Goal: Task Accomplishment & Management: Manage account settings

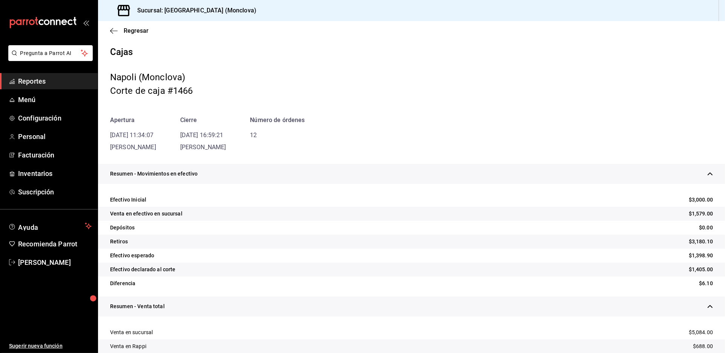
click at [221, 184] on div "Resumen - Movimientos en efectivo" at bounding box center [411, 174] width 627 height 20
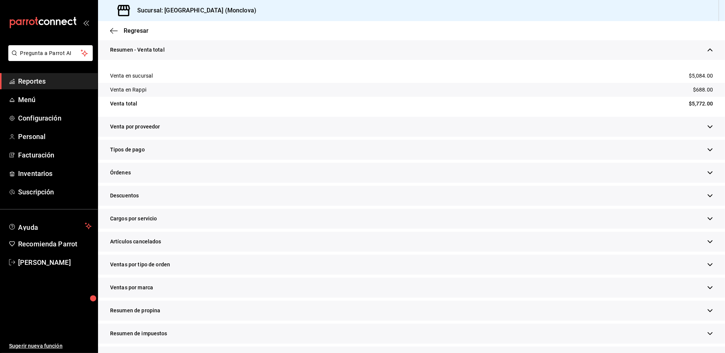
scroll to position [167, 0]
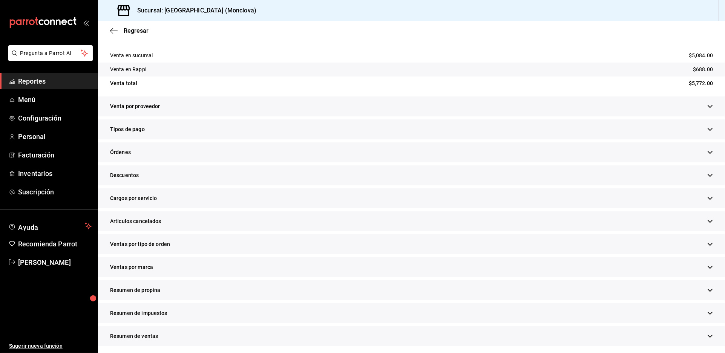
click at [236, 185] on div "Descuentos" at bounding box center [411, 175] width 627 height 20
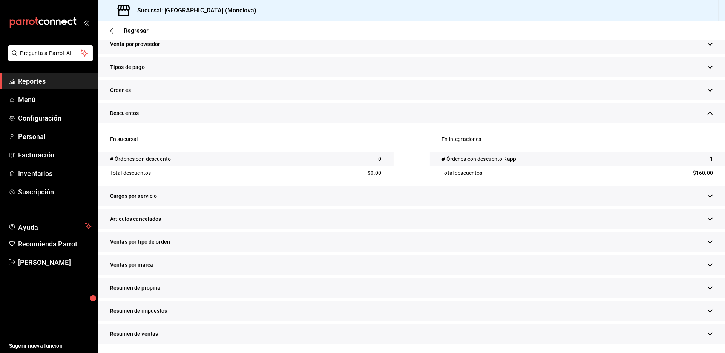
scroll to position [293, 0]
click at [267, 229] on div "Artículos cancelados" at bounding box center [411, 219] width 627 height 20
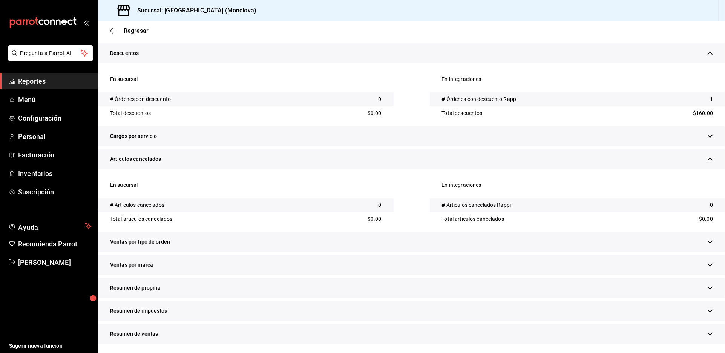
click at [266, 238] on div "Ventas por tipo de orden" at bounding box center [411, 242] width 627 height 20
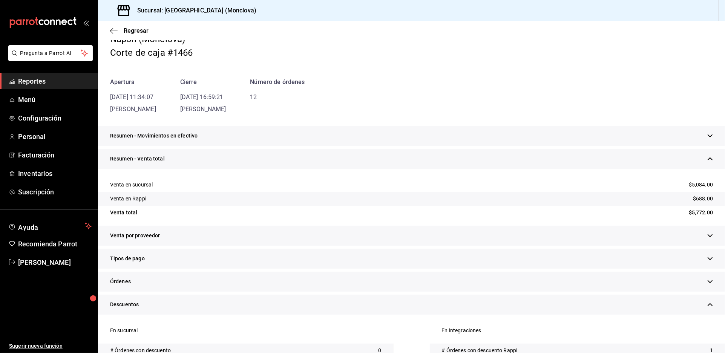
scroll to position [0, 0]
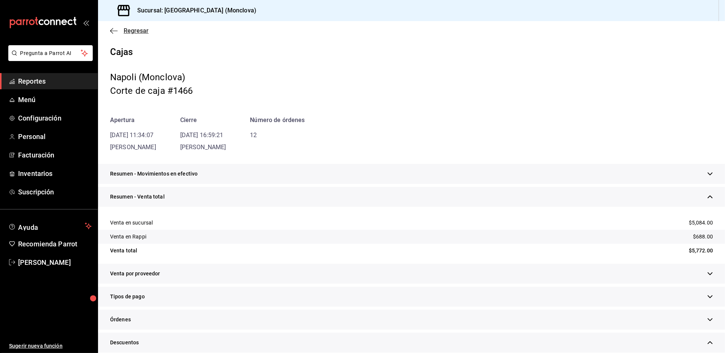
click at [136, 34] on span "Regresar" at bounding box center [136, 30] width 25 height 7
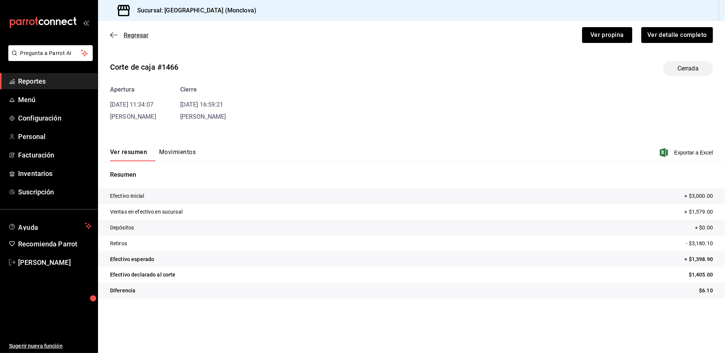
click at [138, 39] on span "Regresar" at bounding box center [136, 35] width 25 height 7
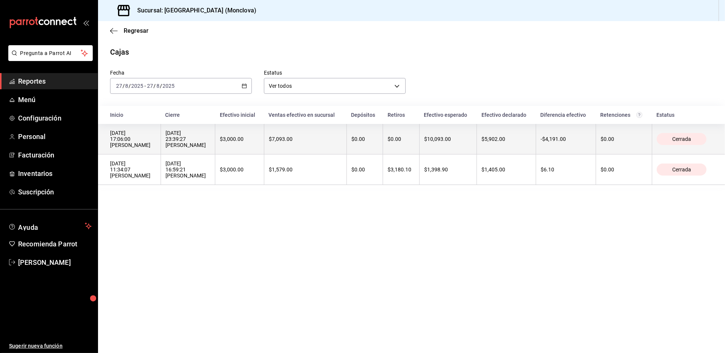
click at [211, 148] on div "[DATE] 23:39:27 [PERSON_NAME]" at bounding box center [187, 139] width 45 height 18
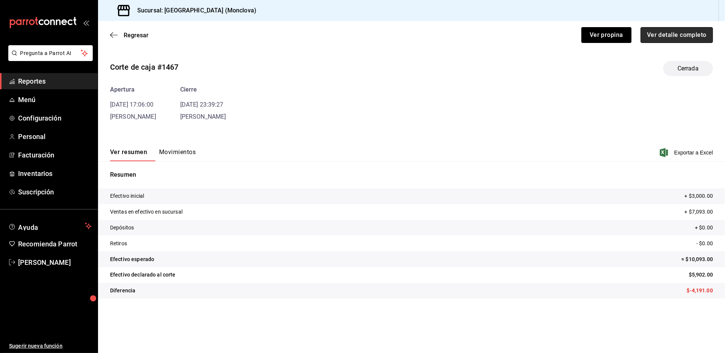
click at [660, 40] on button "Ver detalle completo" at bounding box center [676, 35] width 72 height 16
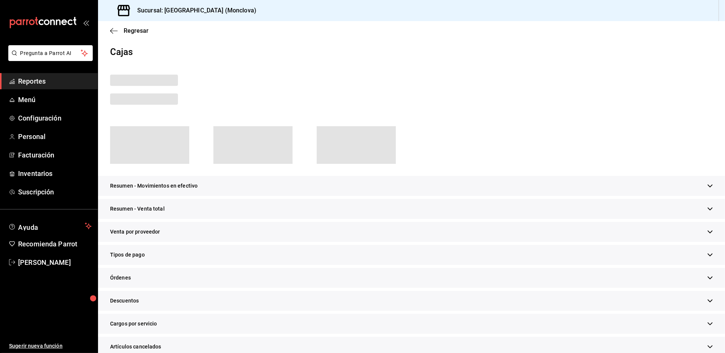
click at [216, 219] on div "Resumen - Venta total" at bounding box center [411, 209] width 627 height 20
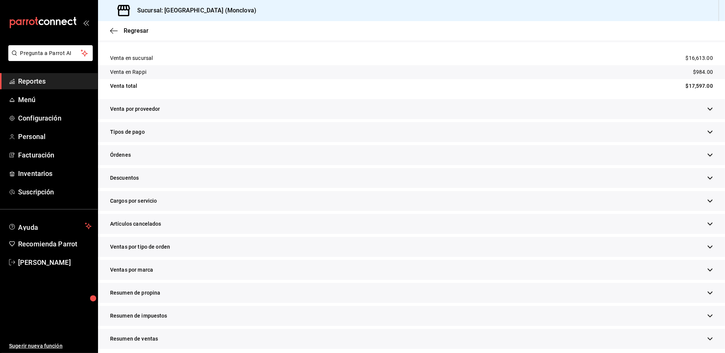
scroll to position [167, 0]
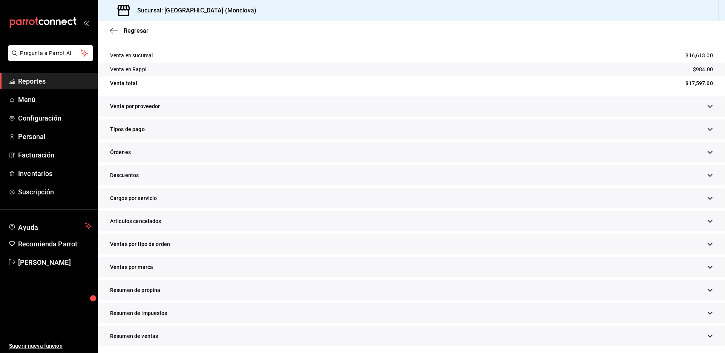
click at [272, 185] on div "Descuentos" at bounding box center [411, 175] width 627 height 20
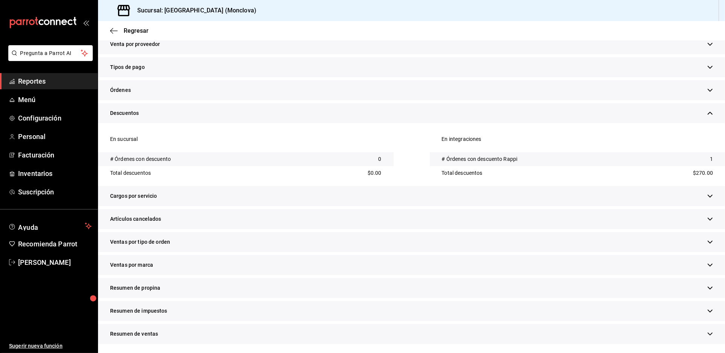
scroll to position [323, 0]
click at [285, 209] on div "Artículos cancelados" at bounding box center [411, 219] width 627 height 20
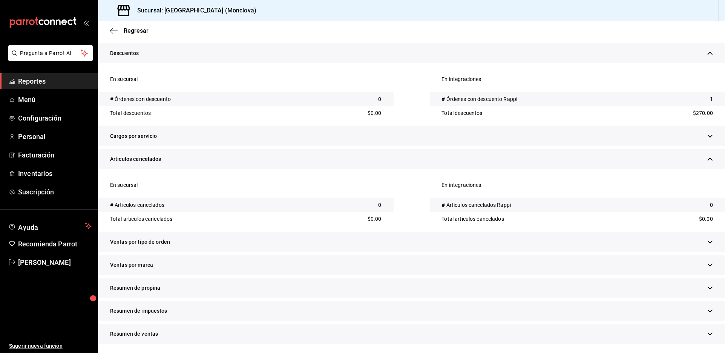
scroll to position [395, 0]
click at [291, 232] on div "Ventas por tipo de orden" at bounding box center [411, 242] width 627 height 20
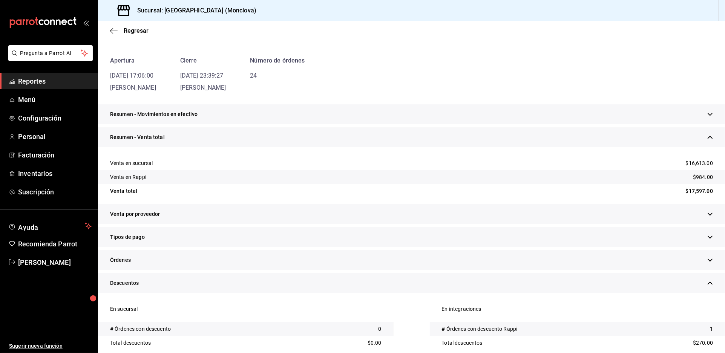
scroll to position [0, 0]
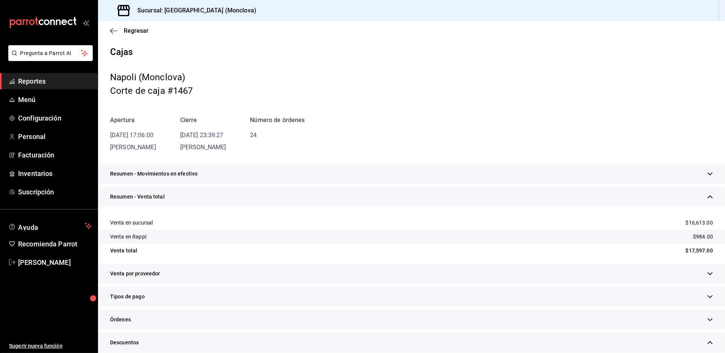
click at [373, 184] on div "Resumen - Movimientos en efectivo" at bounding box center [411, 174] width 627 height 20
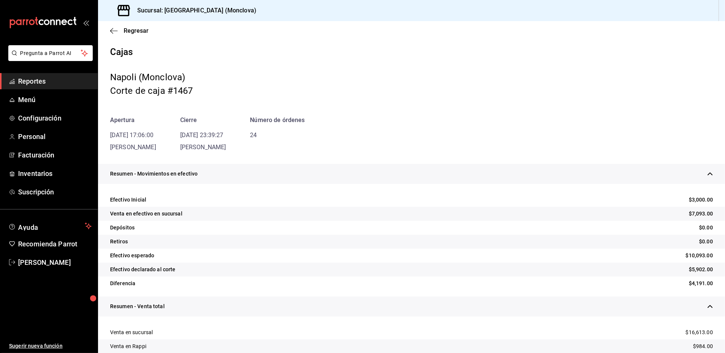
click at [58, 86] on span "Reportes" at bounding box center [55, 81] width 74 height 10
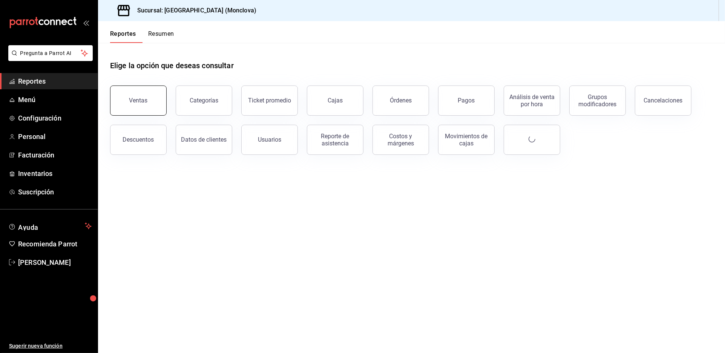
click at [156, 103] on button "Ventas" at bounding box center [138, 101] width 57 height 30
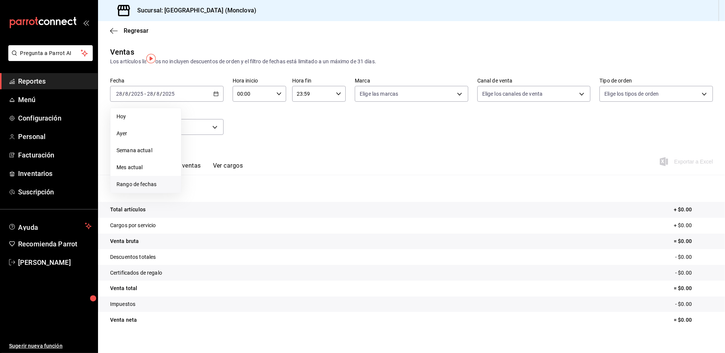
click at [158, 188] on span "Rango de fechas" at bounding box center [145, 185] width 58 height 8
click at [199, 213] on abbr "25" at bounding box center [197, 210] width 5 height 5
click at [226, 213] on abbr "27" at bounding box center [223, 210] width 5 height 5
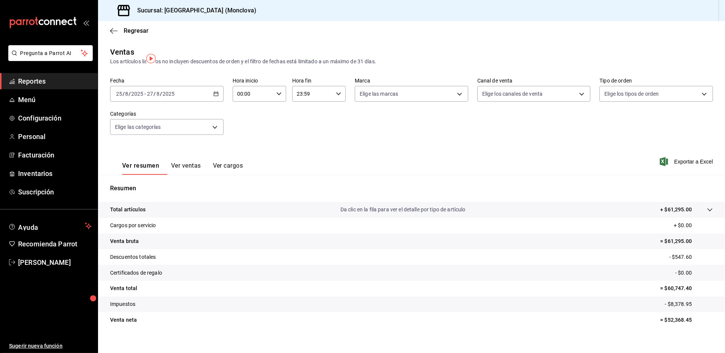
click at [66, 86] on span "Reportes" at bounding box center [55, 81] width 74 height 10
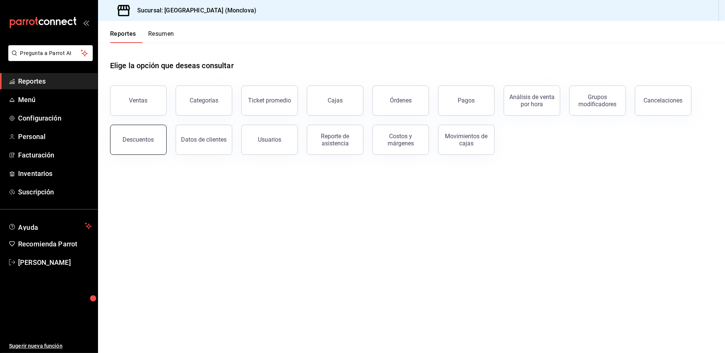
click at [136, 143] on div "Descuentos" at bounding box center [138, 139] width 31 height 7
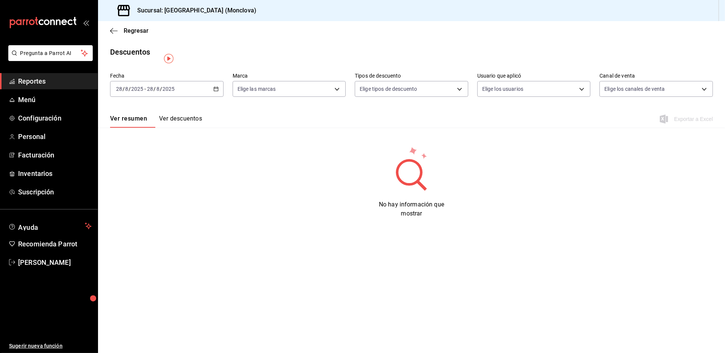
click at [218, 91] on \(Stroke\) "button" at bounding box center [216, 89] width 5 height 4
click at [158, 201] on span "Rango de fechas" at bounding box center [145, 197] width 58 height 8
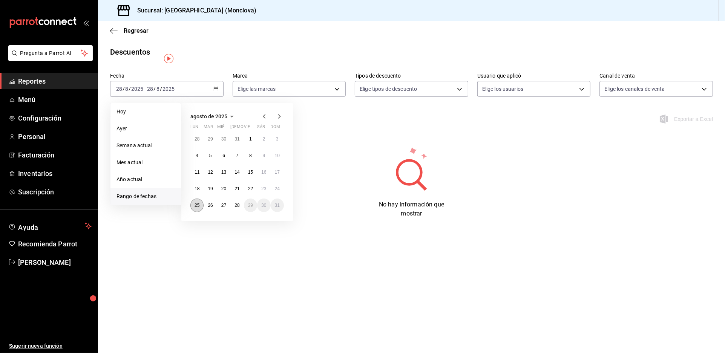
click at [198, 208] on abbr "25" at bounding box center [197, 205] width 5 height 5
click at [224, 208] on abbr "27" at bounding box center [223, 205] width 5 height 5
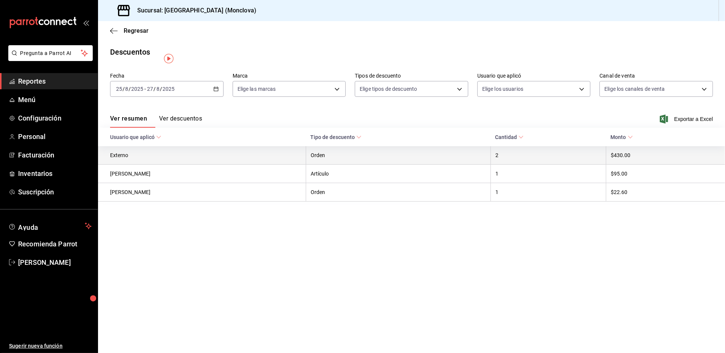
click at [283, 165] on th "Externo" at bounding box center [202, 155] width 208 height 18
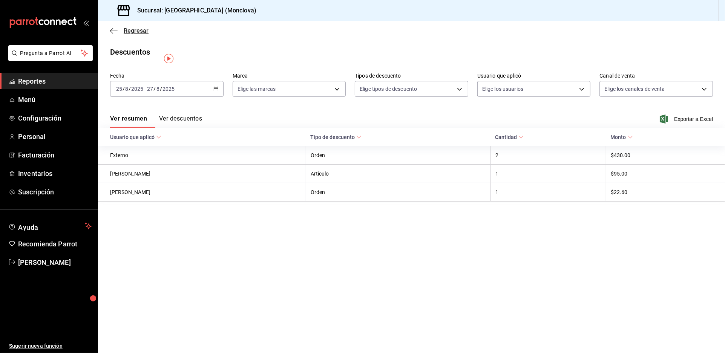
click at [137, 34] on span "Regresar" at bounding box center [136, 30] width 25 height 7
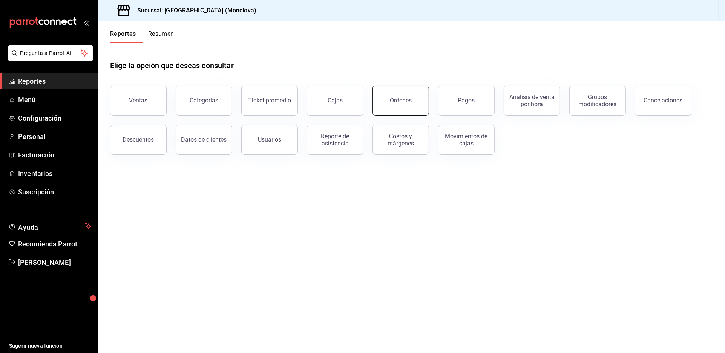
click at [399, 104] on div "Órdenes" at bounding box center [401, 100] width 22 height 7
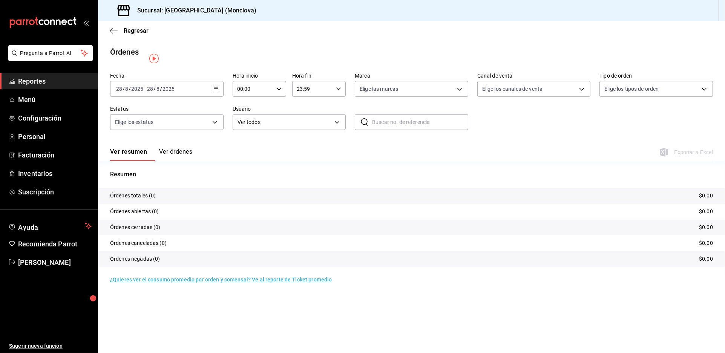
drag, startPoint x: 227, startPoint y: 103, endPoint x: 218, endPoint y: 96, distance: 11.0
click at [218, 92] on icon "button" at bounding box center [215, 88] width 5 height 5
click at [164, 199] on li "Rango de fechas" at bounding box center [145, 196] width 70 height 17
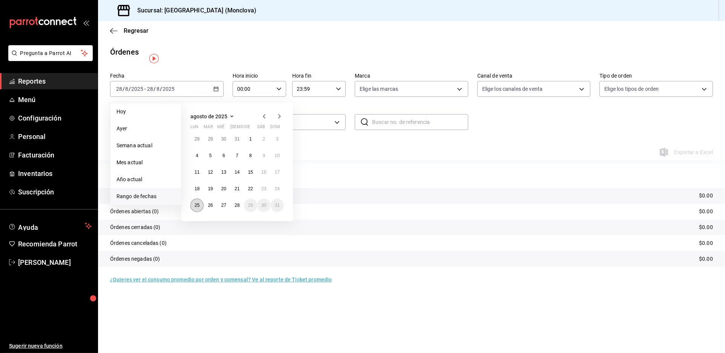
click at [201, 212] on button "25" at bounding box center [196, 206] width 13 height 14
click at [199, 208] on abbr "25" at bounding box center [197, 205] width 5 height 5
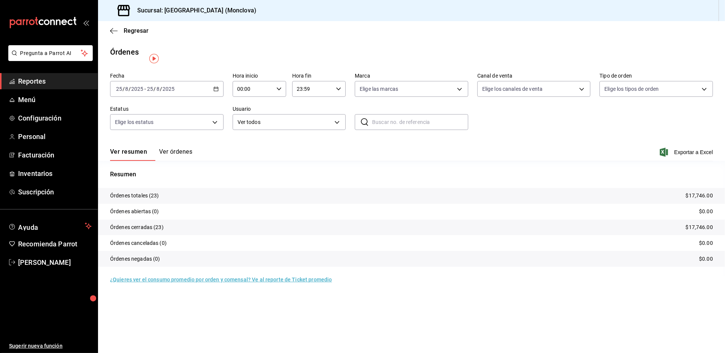
click at [216, 93] on div "[DATE] [DATE] - [DATE] [DATE]" at bounding box center [166, 89] width 113 height 16
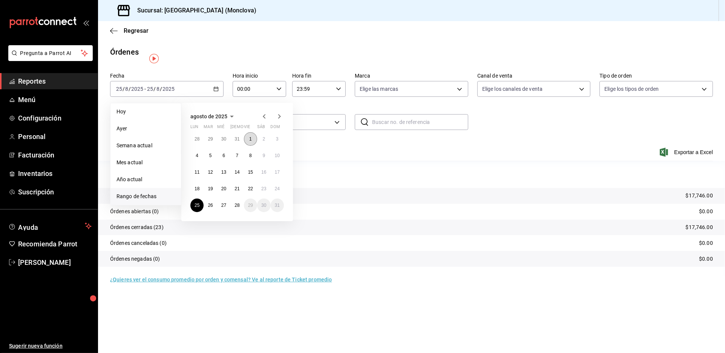
click at [252, 142] on abbr "1" at bounding box center [250, 138] width 3 height 5
click at [226, 208] on abbr "27" at bounding box center [223, 205] width 5 height 5
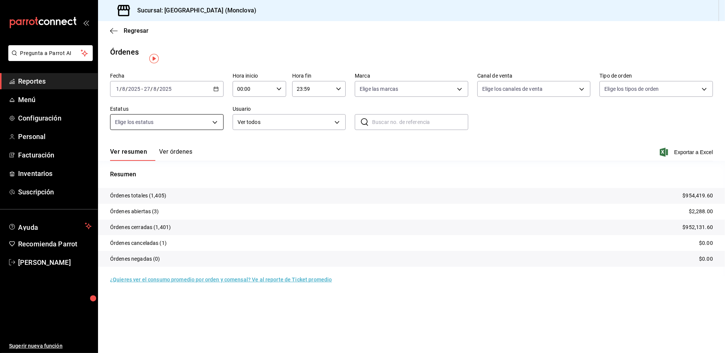
click at [220, 129] on body "Pregunta a Parrot AI Reportes Menú Configuración Personal Facturación Inventari…" at bounding box center [362, 176] width 725 height 353
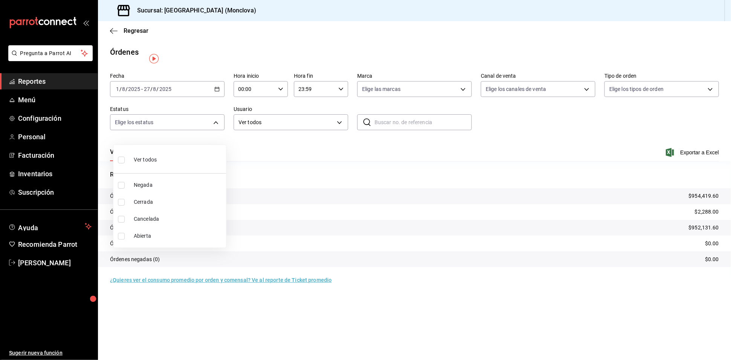
click at [120, 236] on input "checkbox" at bounding box center [121, 236] width 7 height 7
checkbox input "true"
type input "OPEN"
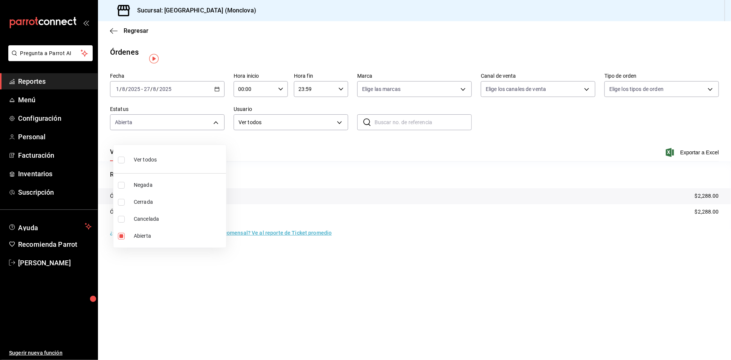
click at [323, 170] on div at bounding box center [365, 180] width 731 height 360
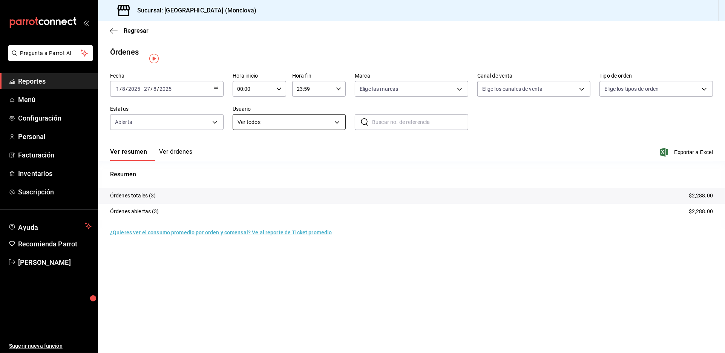
click at [341, 131] on body "Pregunta a Parrot AI Reportes Menú Configuración Personal Facturación Inventari…" at bounding box center [362, 176] width 725 height 353
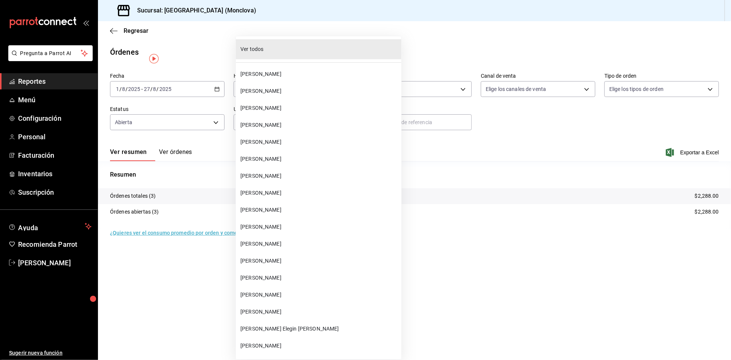
click at [433, 162] on div at bounding box center [365, 180] width 731 height 360
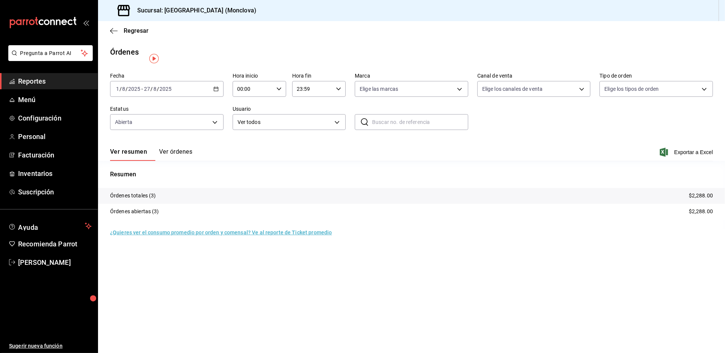
click at [663, 115] on div "Fecha [DATE] [DATE] - [DATE] [DATE] Hora inicio 00:00 Hora inicio Hora fin 23:5…" at bounding box center [411, 104] width 603 height 69
click at [645, 121] on div "Fecha [DATE] [DATE] - [DATE] [DATE] Hora inicio 00:00 Hora inicio Hora fin 23:5…" at bounding box center [411, 104] width 603 height 69
click at [183, 161] on button "Ver órdenes" at bounding box center [175, 154] width 33 height 13
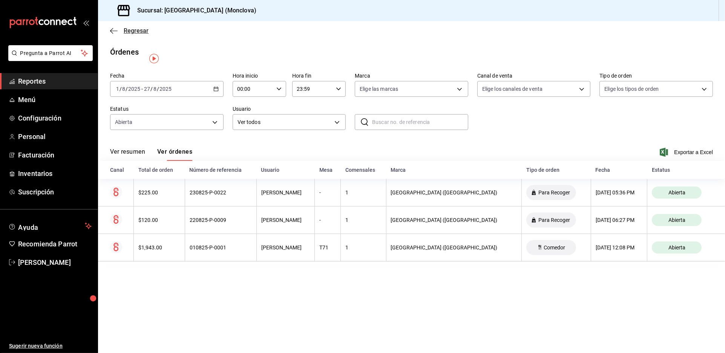
click at [138, 34] on span "Regresar" at bounding box center [136, 30] width 25 height 7
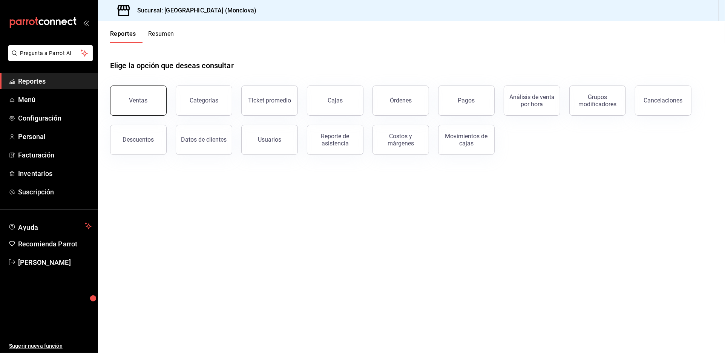
click at [136, 104] on div "Ventas" at bounding box center [138, 100] width 18 height 7
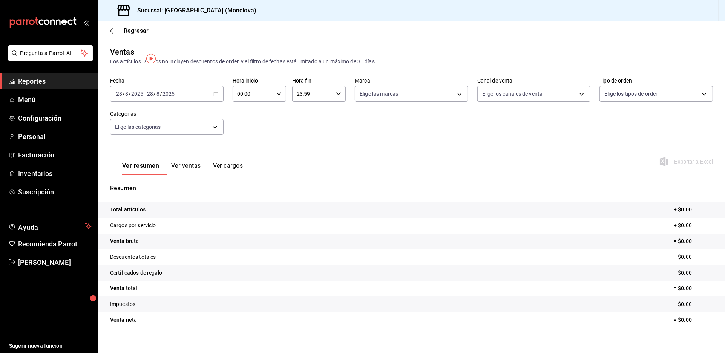
click at [216, 102] on div "[DATE] [DATE] - [DATE] [DATE]" at bounding box center [166, 94] width 113 height 16
click at [297, 133] on div "Fecha [DATE] [DATE] - [DATE] [DATE] [DATE] [DATE] Semana actual Mes actual Rang…" at bounding box center [411, 111] width 603 height 66
click at [201, 175] on button "Ver ventas" at bounding box center [186, 168] width 30 height 13
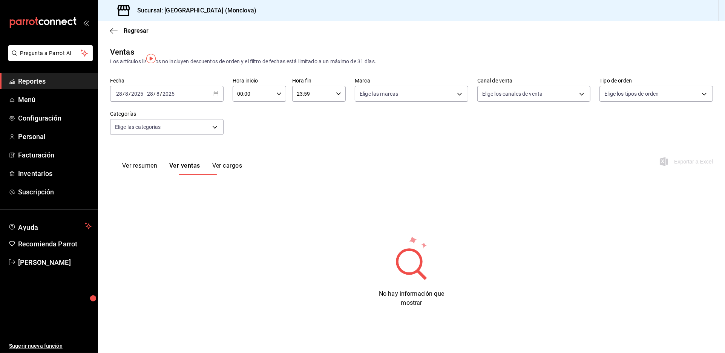
click at [157, 175] on button "Ver resumen" at bounding box center [139, 168] width 35 height 13
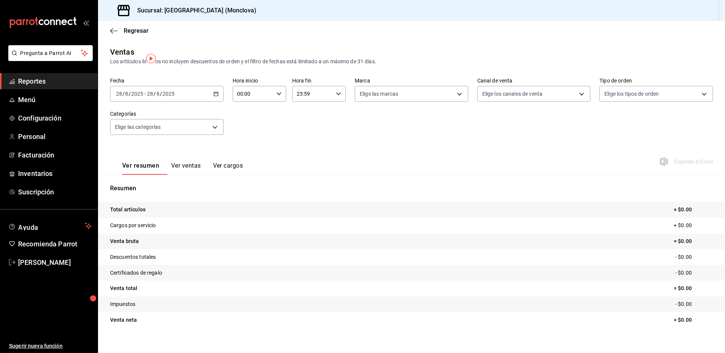
click at [63, 86] on span "Reportes" at bounding box center [55, 81] width 74 height 10
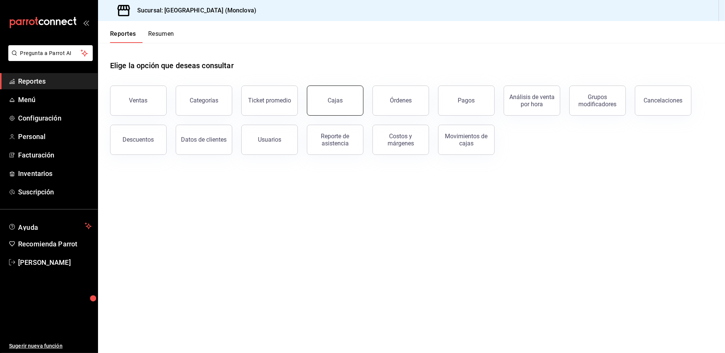
click at [362, 116] on button "Cajas" at bounding box center [335, 101] width 57 height 30
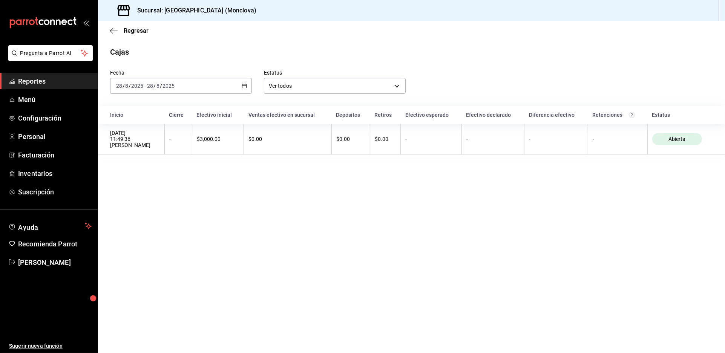
drag, startPoint x: 251, startPoint y: 99, endPoint x: 247, endPoint y: 98, distance: 3.8
click at [247, 94] on div "[DATE] [DATE] - [DATE] [DATE]" at bounding box center [181, 86] width 142 height 16
click at [153, 198] on span "Rango de fechas" at bounding box center [145, 194] width 58 height 8
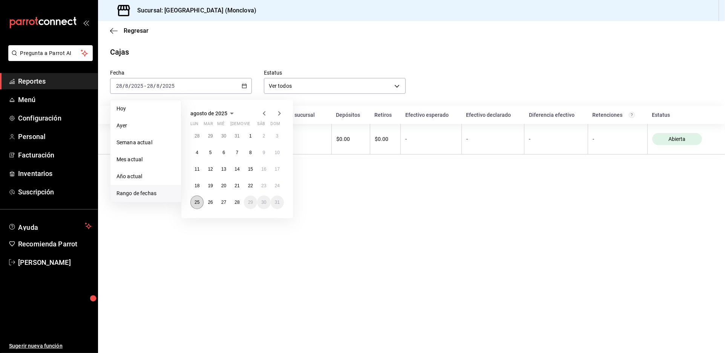
click at [197, 205] on abbr "25" at bounding box center [197, 202] width 5 height 5
click at [226, 205] on abbr "27" at bounding box center [223, 202] width 5 height 5
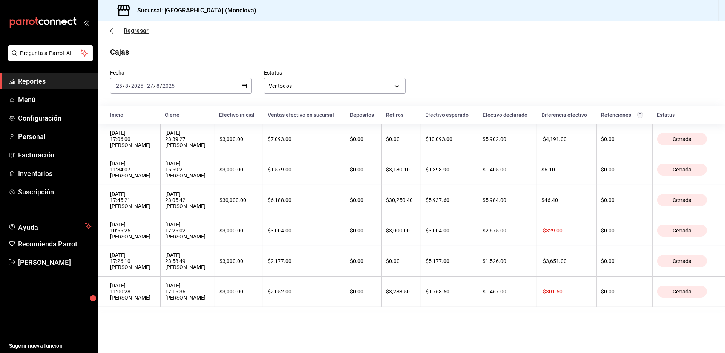
click at [135, 34] on span "Regresar" at bounding box center [136, 30] width 25 height 7
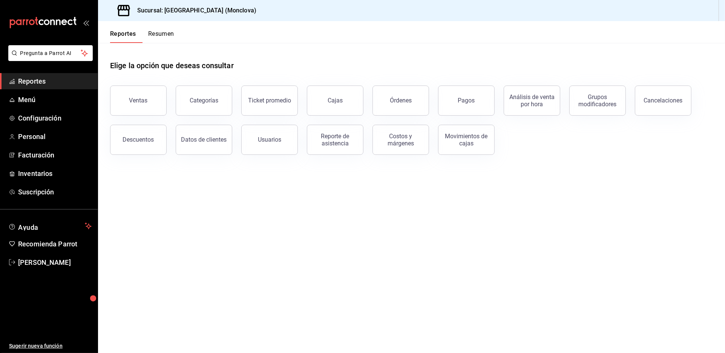
click at [341, 237] on main "Elige la opción que deseas consultar Ventas Categorías Ticket promedio Cajas Ór…" at bounding box center [411, 198] width 627 height 310
click at [369, 133] on div "Costos y márgenes" at bounding box center [396, 135] width 66 height 39
click at [18, 182] on link "Inventarios" at bounding box center [49, 173] width 98 height 16
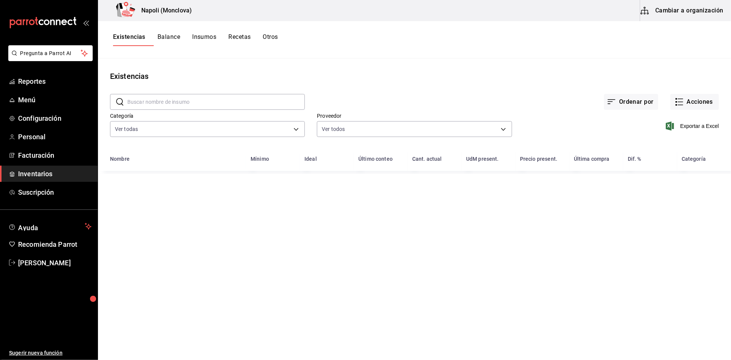
click at [169, 108] on input "text" at bounding box center [216, 101] width 178 height 15
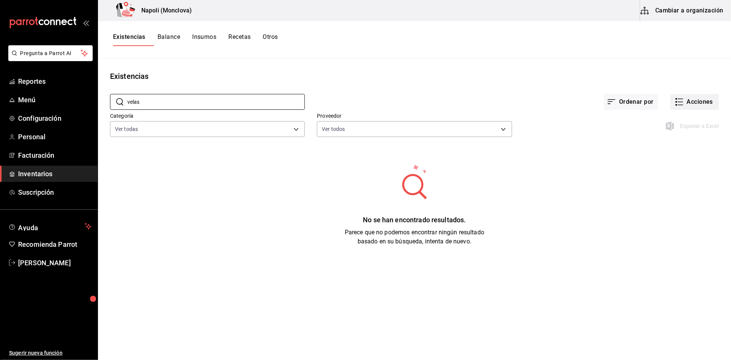
type input "velas"
click at [689, 107] on button "Acciones" at bounding box center [695, 102] width 49 height 16
click at [680, 155] on span "Compra" at bounding box center [687, 151] width 63 height 8
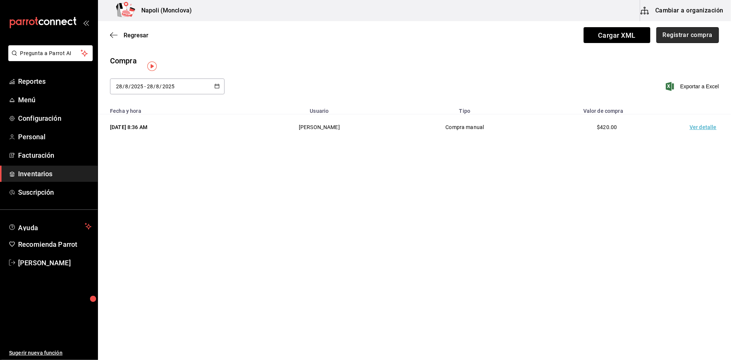
click at [664, 38] on button "Registrar compra" at bounding box center [688, 35] width 63 height 16
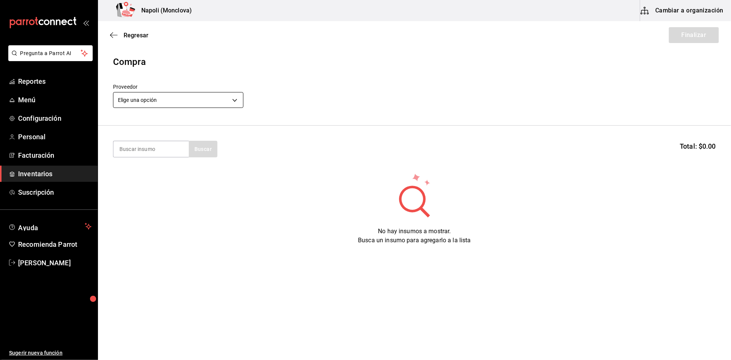
click at [236, 105] on body "Pregunta a Parrot AI Reportes Menú Configuración Personal Facturación Inventari…" at bounding box center [365, 158] width 731 height 317
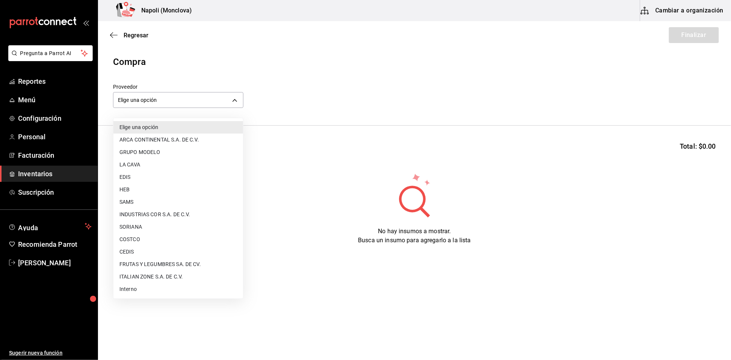
click at [155, 293] on li "Interno" at bounding box center [178, 289] width 130 height 12
type input "f09327f8-4c41-4679-ba5a-c4fdb900725a"
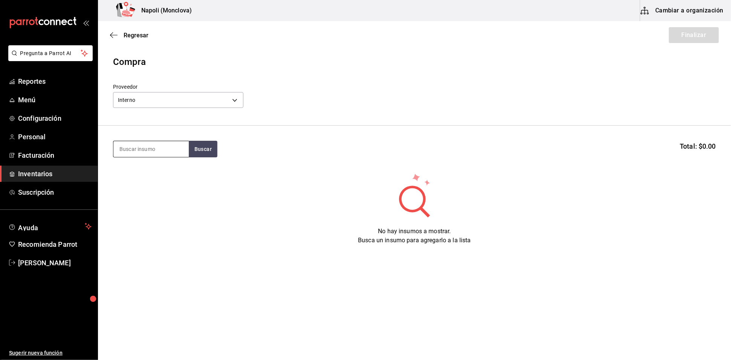
click at [143, 156] on input at bounding box center [150, 149] width 75 height 16
type input "VELA"
click at [218, 157] on button "Buscar" at bounding box center [203, 149] width 29 height 17
click at [323, 62] on div "Compra" at bounding box center [414, 62] width 603 height 14
click at [211, 157] on button "Buscar" at bounding box center [203, 149] width 29 height 17
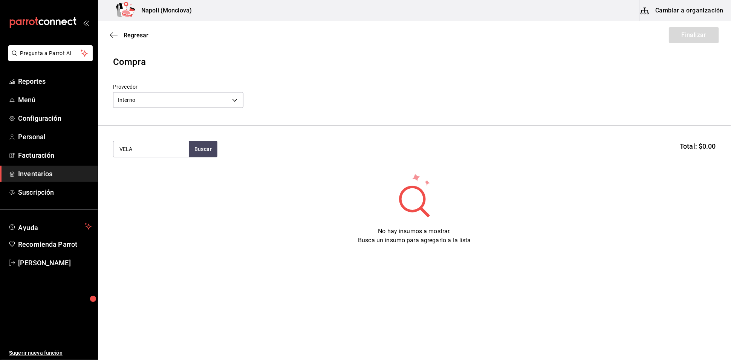
click at [352, 126] on header "Compra Proveedor Interno f09327f8-4c41-4679-ba5a-c4fdb900725a" at bounding box center [414, 90] width 633 height 70
click at [323, 102] on div "Proveedor Interno f09327f8-4c41-4679-ba5a-c4fdb900725a" at bounding box center [414, 97] width 603 height 26
click at [138, 36] on span "Regresar" at bounding box center [136, 35] width 25 height 7
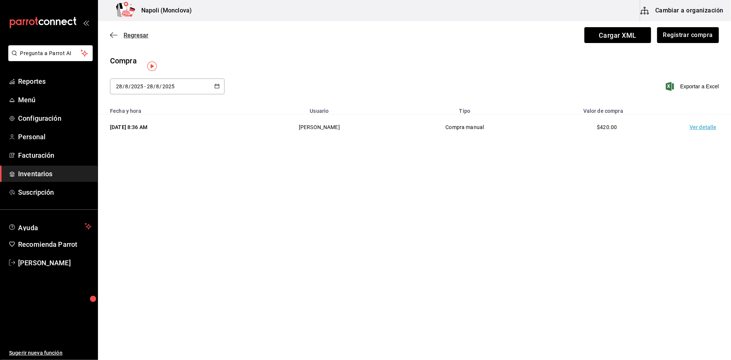
click at [138, 36] on span "Regresar" at bounding box center [136, 35] width 25 height 7
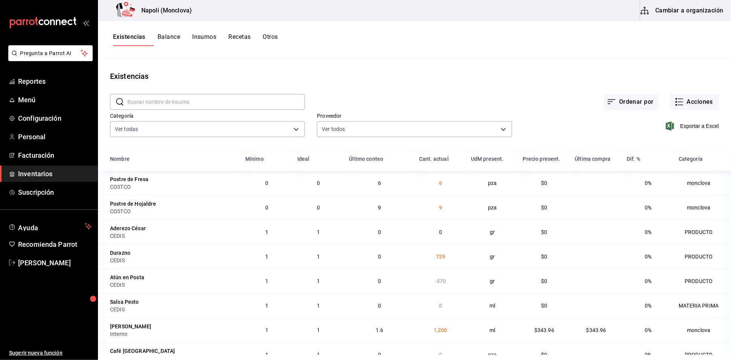
click at [364, 105] on div "Ordenar por Acciones" at bounding box center [512, 96] width 414 height 28
click at [432, 108] on div "Ordenar por Acciones" at bounding box center [512, 96] width 414 height 28
click at [72, 179] on span "Inventarios" at bounding box center [55, 174] width 74 height 10
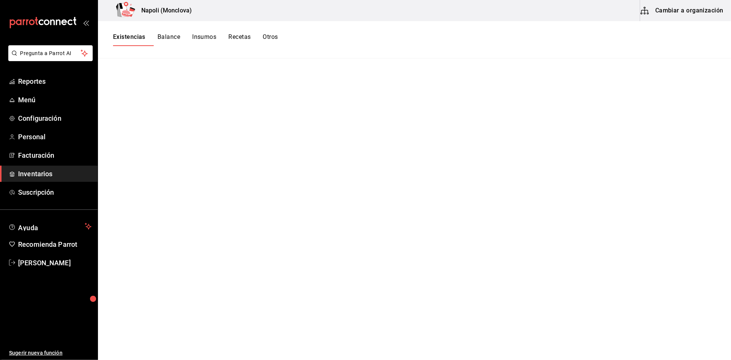
click at [72, 179] on span "Inventarios" at bounding box center [55, 174] width 74 height 10
click at [69, 160] on span "Facturación" at bounding box center [55, 155] width 74 height 10
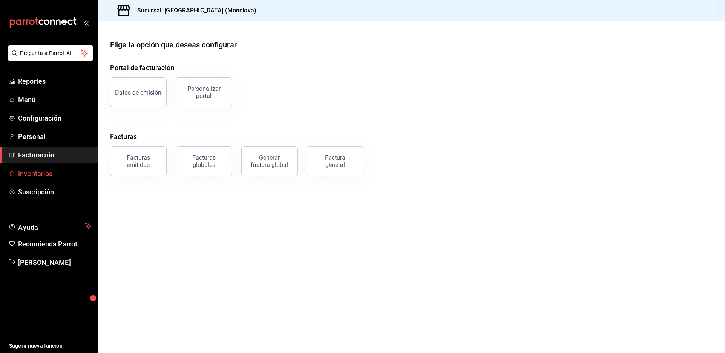
click at [69, 179] on span "Inventarios" at bounding box center [55, 174] width 74 height 10
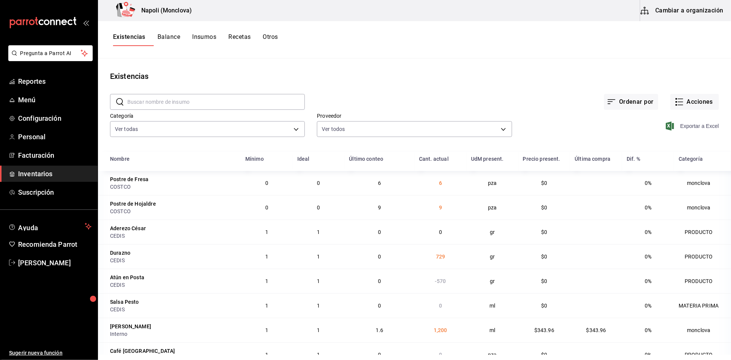
click at [684, 130] on span "Exportar a Excel" at bounding box center [694, 125] width 52 height 9
click at [673, 130] on span "Exportar a Excel" at bounding box center [694, 125] width 52 height 9
click at [336, 76] on div "Existencias" at bounding box center [414, 75] width 633 height 11
click at [173, 104] on input "text" at bounding box center [216, 101] width 178 height 15
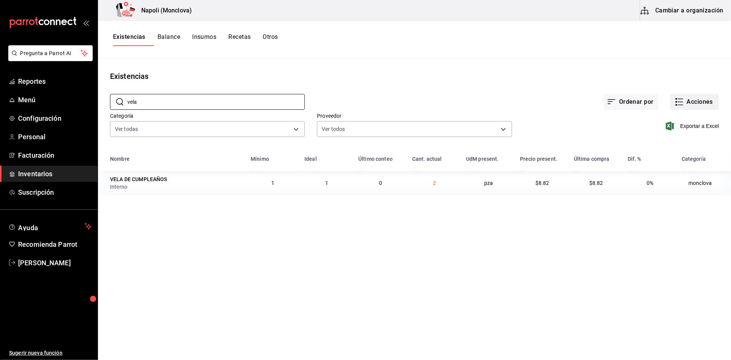
type input "vela"
click at [683, 105] on button "Acciones" at bounding box center [695, 102] width 49 height 16
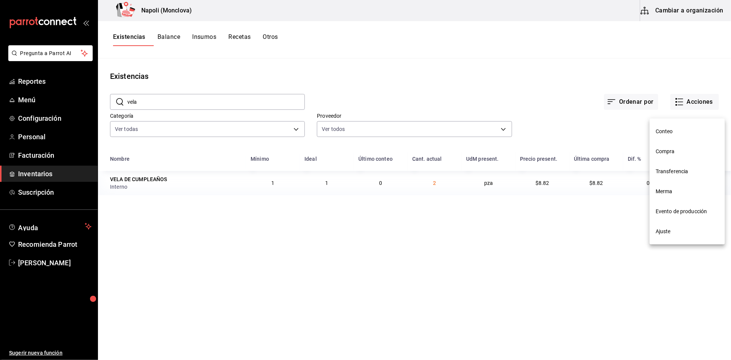
click at [675, 147] on li "Compra" at bounding box center [687, 151] width 75 height 20
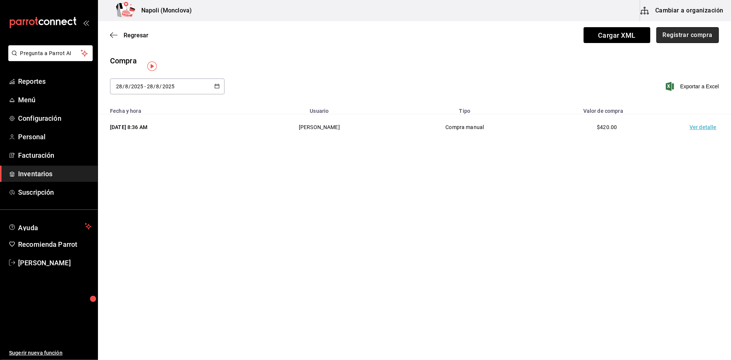
click at [692, 38] on button "Registrar compra" at bounding box center [688, 35] width 63 height 16
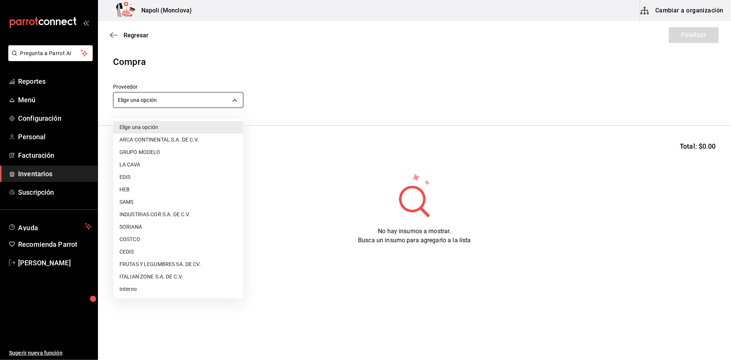
click at [229, 101] on body "Pregunta a Parrot AI Reportes Menú Configuración Personal Facturación Inventari…" at bounding box center [365, 158] width 731 height 317
click at [155, 288] on li "Interno" at bounding box center [178, 289] width 130 height 12
type input "f09327f8-4c41-4679-ba5a-c4fdb900725a"
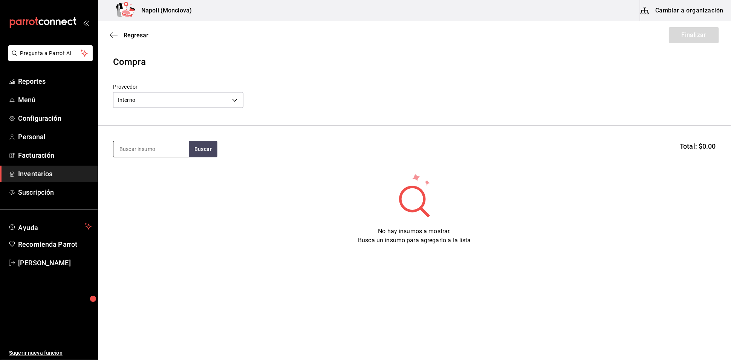
click at [155, 152] on input at bounding box center [150, 149] width 75 height 16
type input "VELA"
click at [224, 153] on div "VELA Buscar Total: $0.00" at bounding box center [414, 149] width 603 height 17
click at [216, 154] on button "Buscar" at bounding box center [203, 149] width 29 height 17
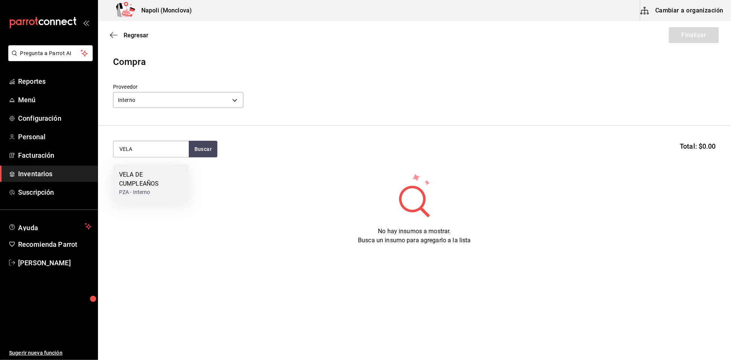
click at [168, 193] on div "PZA - Interno" at bounding box center [150, 192] width 63 height 8
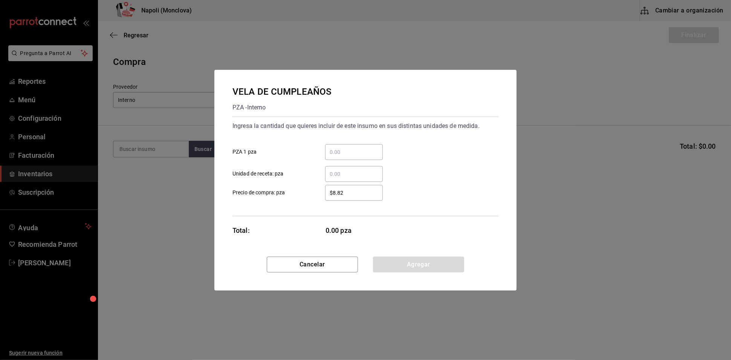
click at [336, 149] on input "​ PZA 1 pza" at bounding box center [354, 151] width 58 height 9
type input "8"
click at [405, 262] on button "Agregar" at bounding box center [418, 264] width 91 height 16
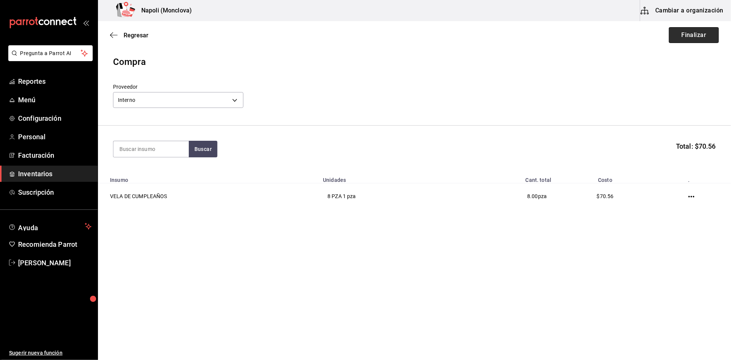
click at [682, 37] on button "Finalizar" at bounding box center [694, 35] width 50 height 16
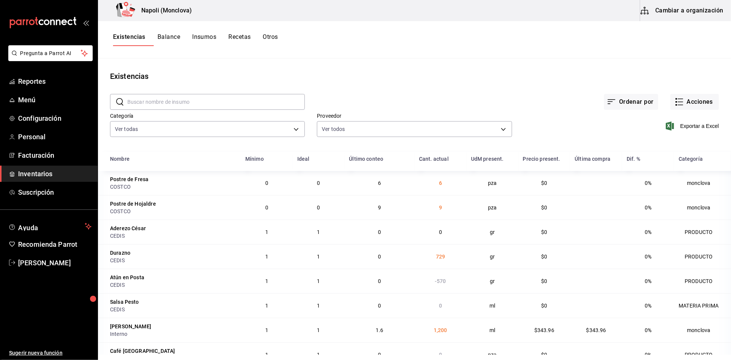
click at [408, 89] on div "Ordenar por Acciones" at bounding box center [512, 96] width 414 height 28
click at [329, 89] on div "Ordenar por Acciones" at bounding box center [512, 96] width 414 height 28
